Goal: Task Accomplishment & Management: Use online tool/utility

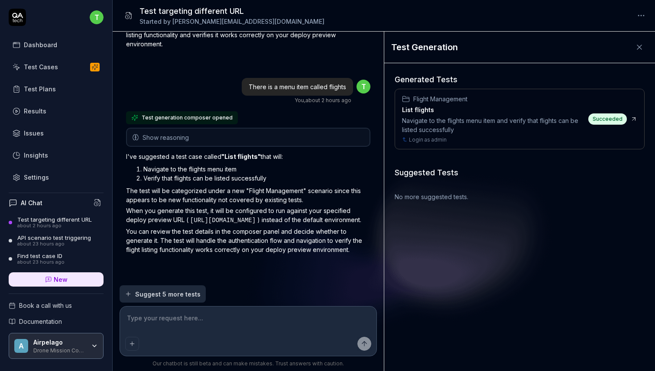
scroll to position [435, 0]
click at [643, 46] on icon at bounding box center [639, 47] width 9 height 9
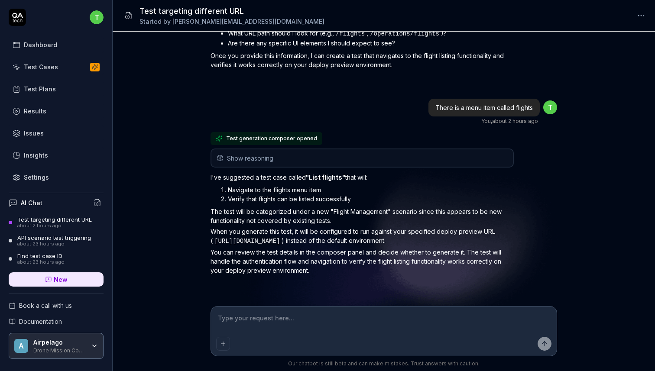
scroll to position [359, 0]
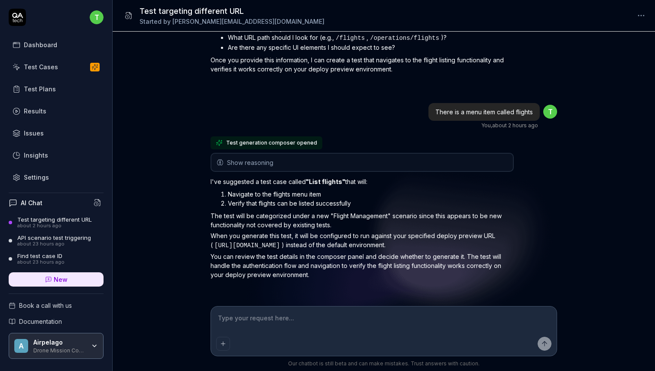
click at [19, 20] on icon at bounding box center [17, 17] width 17 height 17
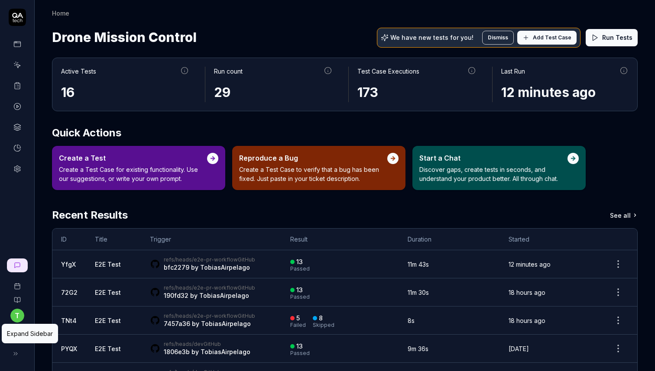
click at [19, 356] on button at bounding box center [15, 353] width 17 height 17
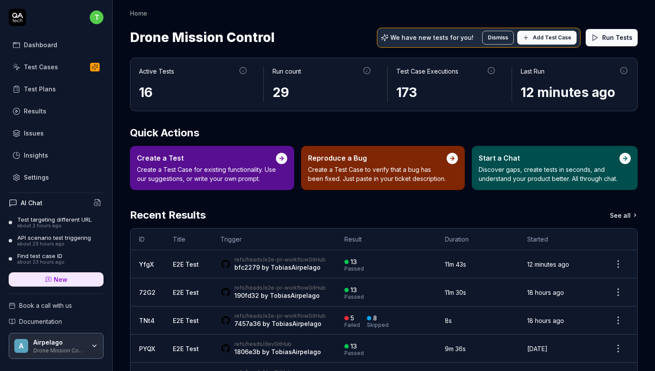
scroll to position [21, 0]
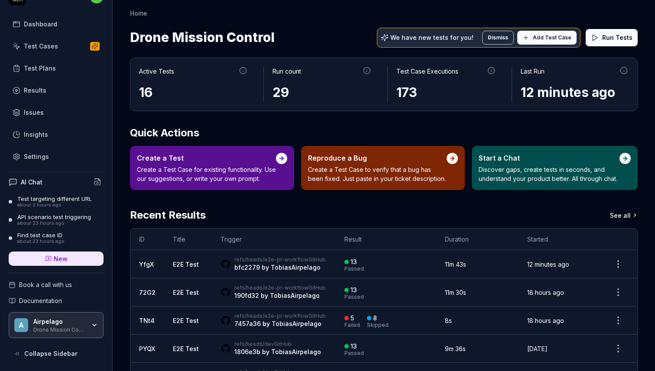
click at [52, 358] on span "Collapse Sidebar" at bounding box center [50, 353] width 53 height 9
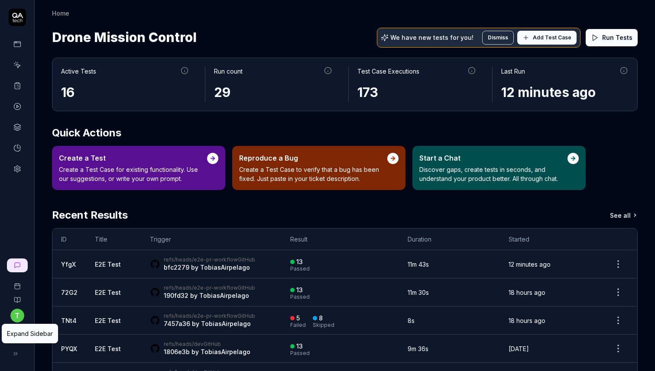
click at [16, 354] on icon at bounding box center [15, 353] width 7 height 7
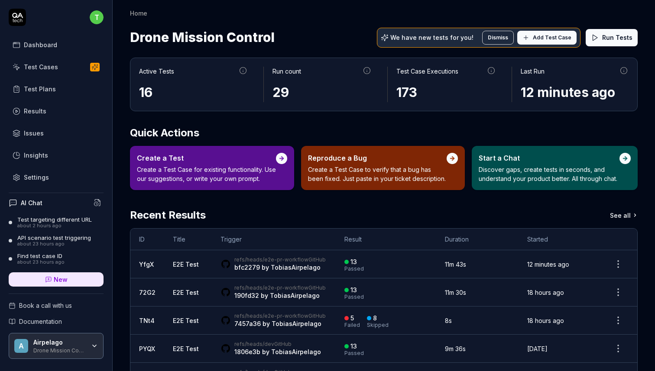
click at [49, 371] on span "Collapse Sidebar" at bounding box center [50, 374] width 53 height 9
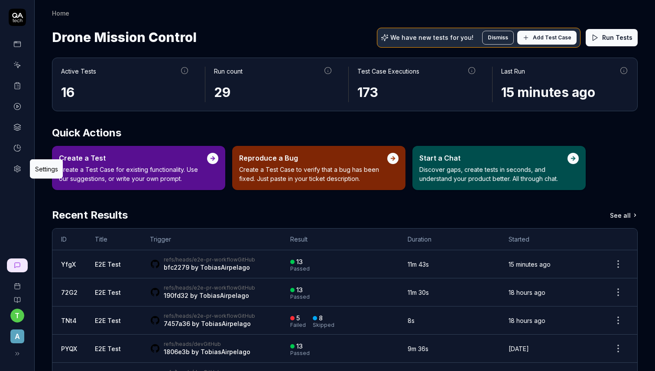
click at [17, 170] on icon at bounding box center [17, 169] width 8 height 8
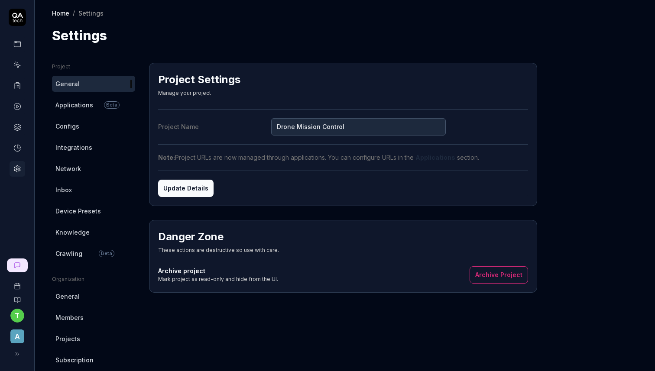
click at [78, 102] on span "Applications" at bounding box center [74, 104] width 38 height 9
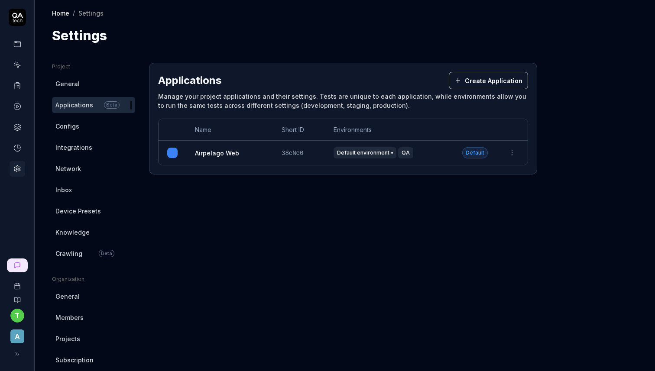
click at [220, 155] on link "Airpelago Web" at bounding box center [217, 153] width 44 height 9
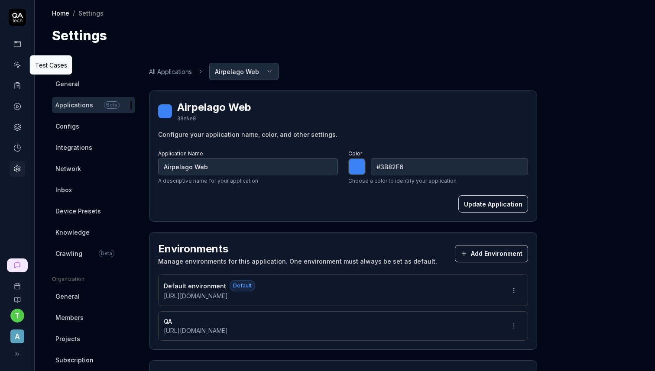
click at [16, 64] on icon at bounding box center [18, 66] width 4 height 4
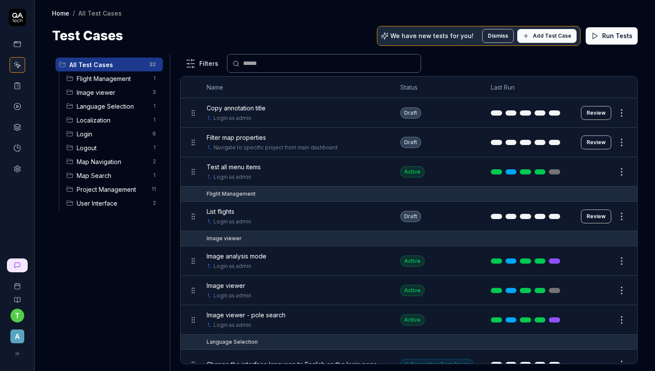
click at [620, 214] on html "t A Home / All Test Cases Home / All Test Cases Test Cases We have new tests fo…" at bounding box center [327, 185] width 655 height 371
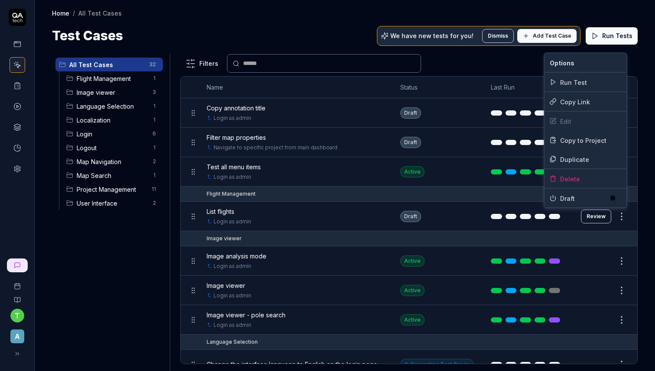
click at [596, 214] on html "t A Home / All Test Cases Home / All Test Cases Test Cases We have new tests fo…" at bounding box center [327, 185] width 655 height 371
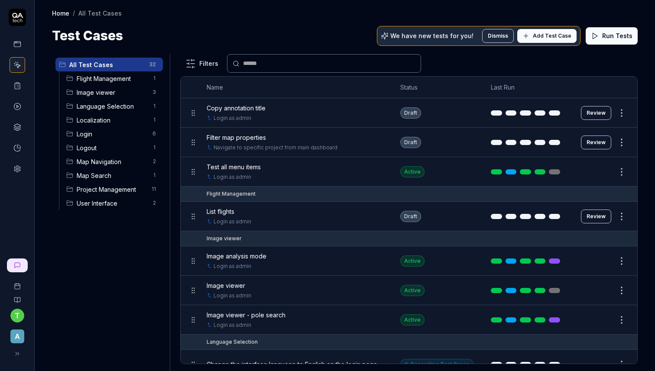
click at [590, 214] on button "Review" at bounding box center [596, 217] width 30 height 14
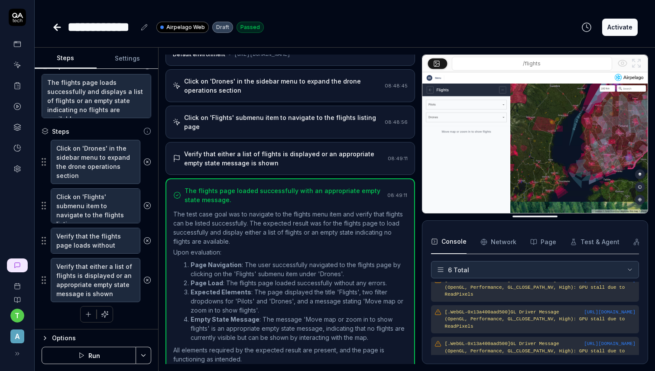
scroll to position [92, 0]
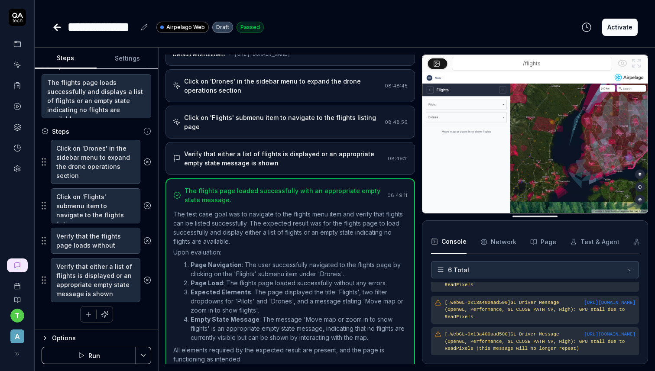
click at [55, 337] on div "Options" at bounding box center [101, 338] width 99 height 10
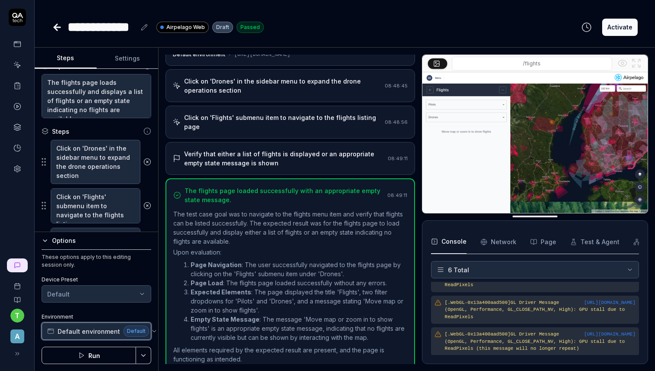
click at [90, 328] on span "Default environment" at bounding box center [89, 331] width 62 height 9
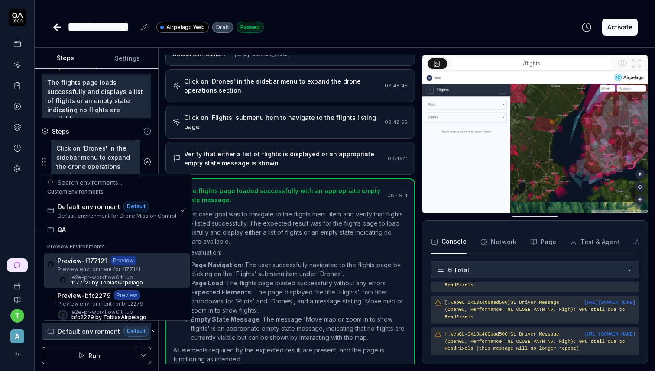
scroll to position [22, 0]
click at [162, 274] on div "Preview-f177121 Preview Preview environment for f177121 e2e-pr-workflow GitHub …" at bounding box center [117, 269] width 146 height 35
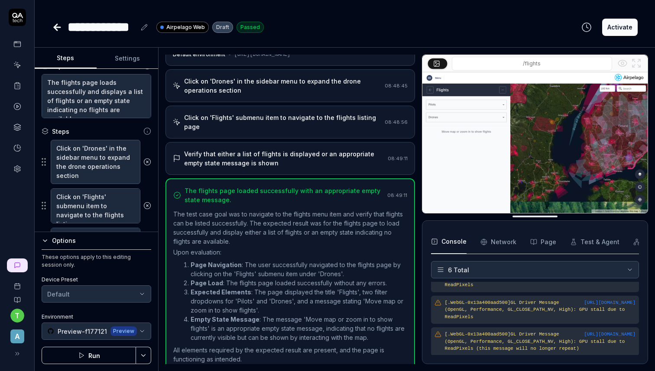
type textarea "*"
click at [20, 19] on icon at bounding box center [17, 17] width 17 height 17
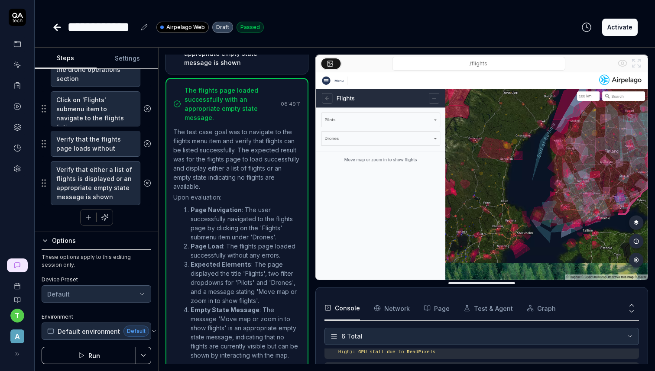
scroll to position [188, 0]
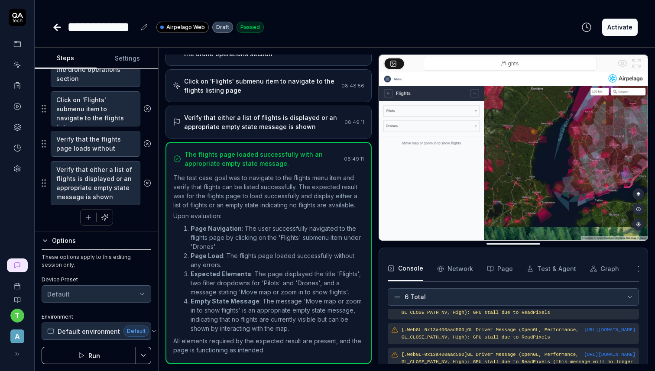
click at [373, 173] on div at bounding box center [375, 210] width 7 height 310
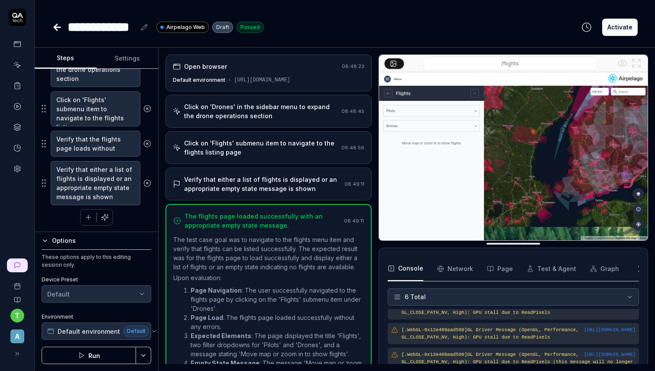
scroll to position [84, 0]
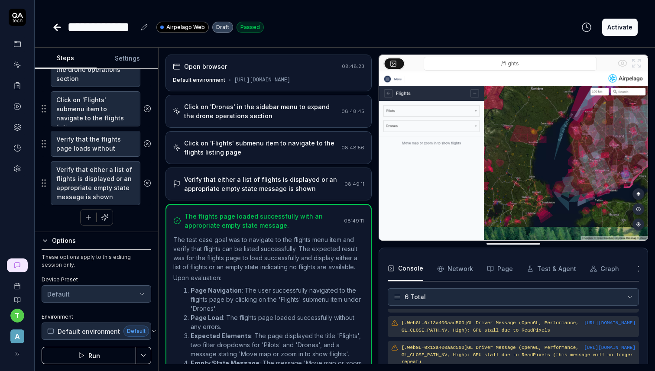
type textarea "*"
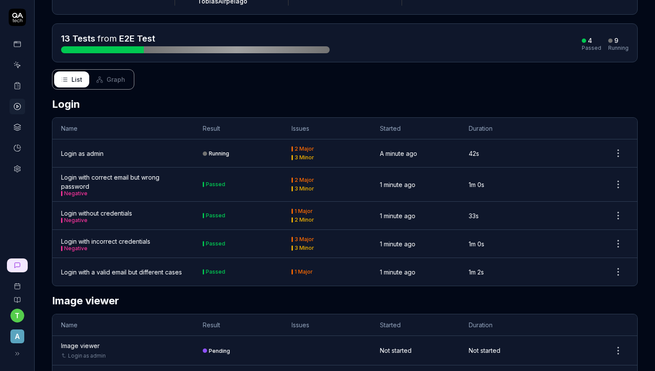
scroll to position [96, 0]
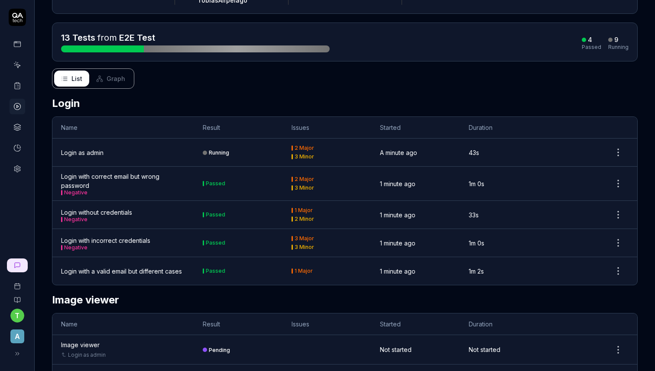
click at [92, 148] on div "Login as admin" at bounding box center [82, 152] width 42 height 9
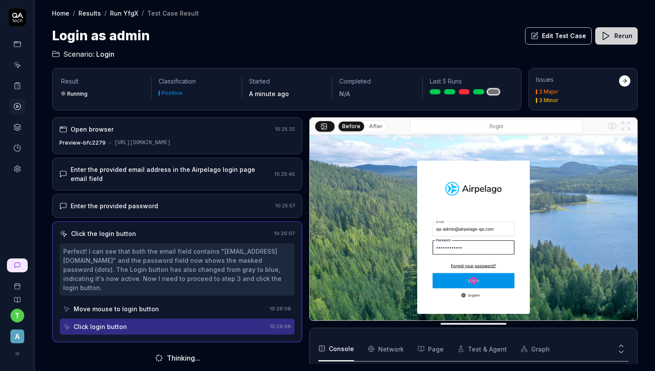
scroll to position [137, 0]
click at [169, 147] on div "[URL][DOMAIN_NAME]" at bounding box center [142, 143] width 56 height 8
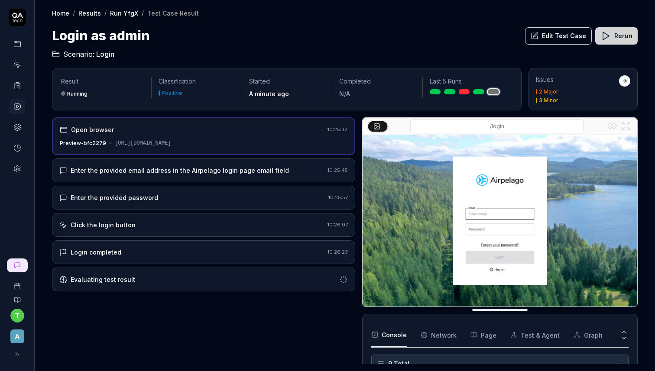
click at [356, 159] on div at bounding box center [358, 240] width 7 height 247
click at [134, 346] on div "Open browser 10:25:32 Preview-bfc2279 [URL][DOMAIN_NAME] Enter the provided ema…" at bounding box center [203, 240] width 303 height 247
